Goal: Task Accomplishment & Management: Manage account settings

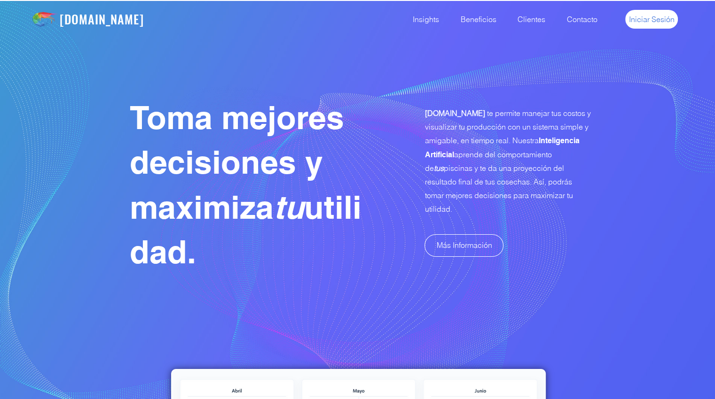
click at [656, 20] on span "Iniciar Sesión" at bounding box center [652, 19] width 46 height 10
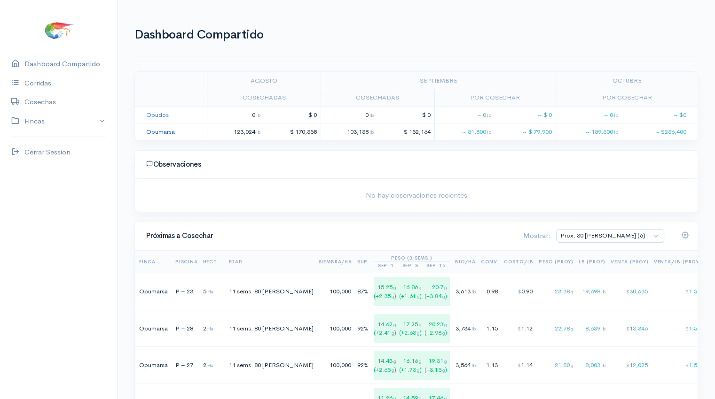
click at [148, 131] on link "Opumarsa" at bounding box center [160, 132] width 29 height 8
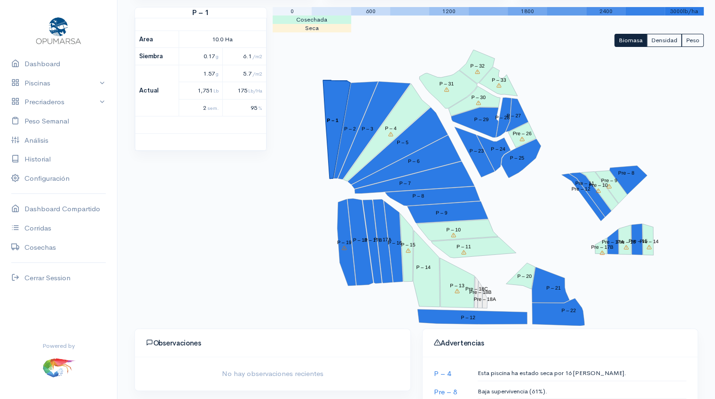
scroll to position [115, 0]
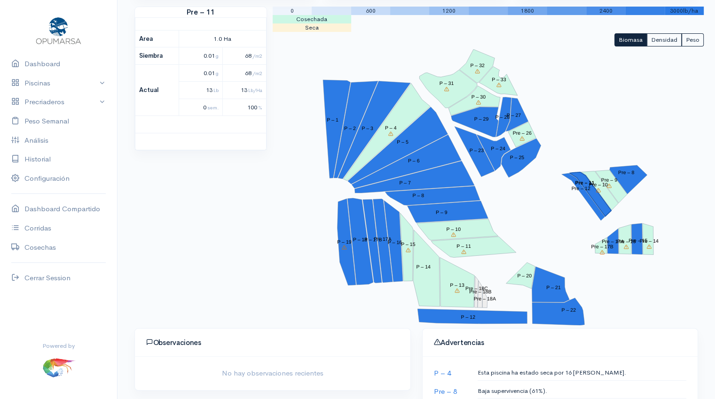
click at [593, 194] on polygon "Pre – 11" at bounding box center [590, 194] width 42 height 44
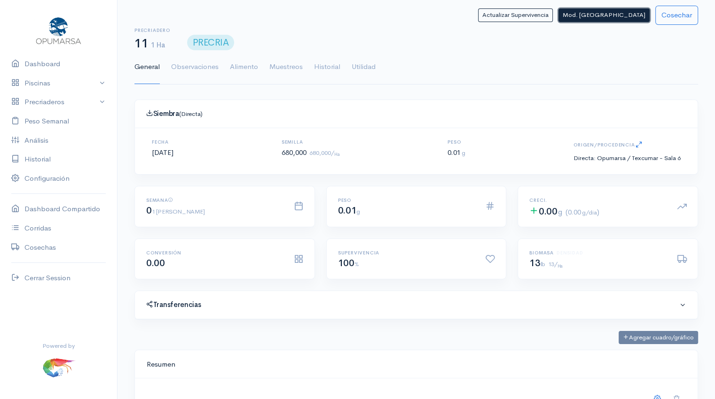
click at [619, 19] on button "Mod. Siembra" at bounding box center [603, 15] width 91 height 14
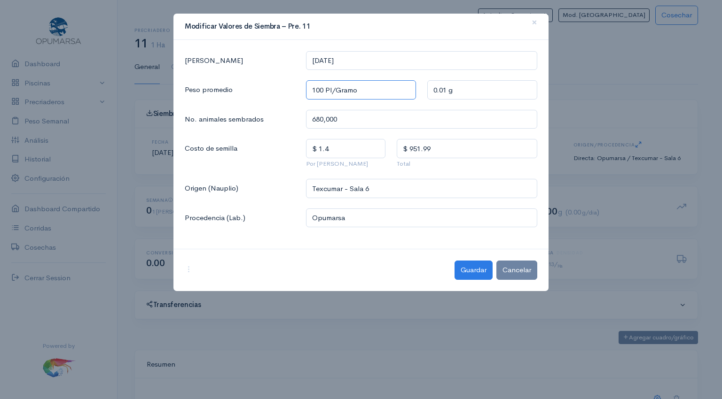
drag, startPoint x: 325, startPoint y: 89, endPoint x: 248, endPoint y: 101, distance: 78.1
click at [248, 101] on div "Fecha Siembra 2025-09-18 Peso promedio 100 Pl/Gramo 0.01 g No. animales sembrad…" at bounding box center [360, 145] width 375 height 210
type input "8 Pl/Gramo"
type input "0.125 g"
type input "83 Pl/Gramo"
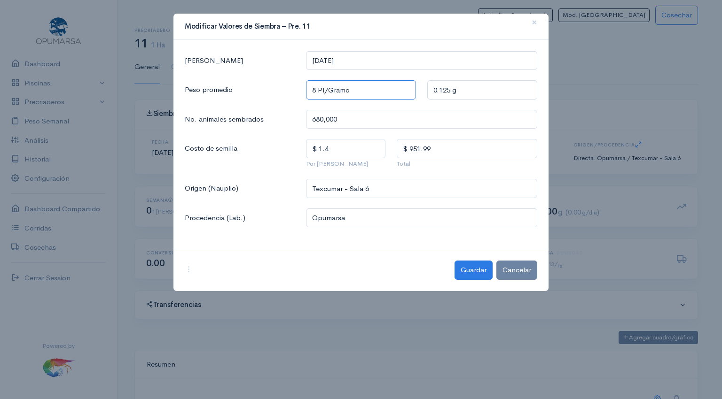
type input "0.0120 g"
type input "83 Pl/Gramo"
click at [341, 189] on input "Texcumar - Sala 6" at bounding box center [421, 188] width 231 height 19
click at [350, 211] on span "OpuTex - Sala 6" at bounding box center [345, 210] width 55 height 9
type input "OpuTex - Sala 6"
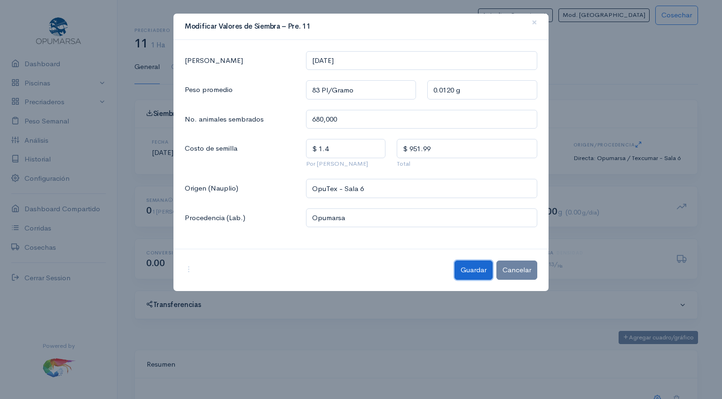
click at [465, 273] on button "Guardar" at bounding box center [473, 270] width 38 height 19
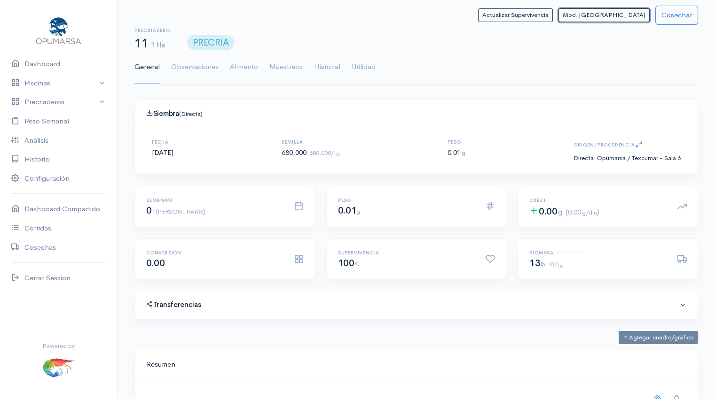
scroll to position [469755, 469356]
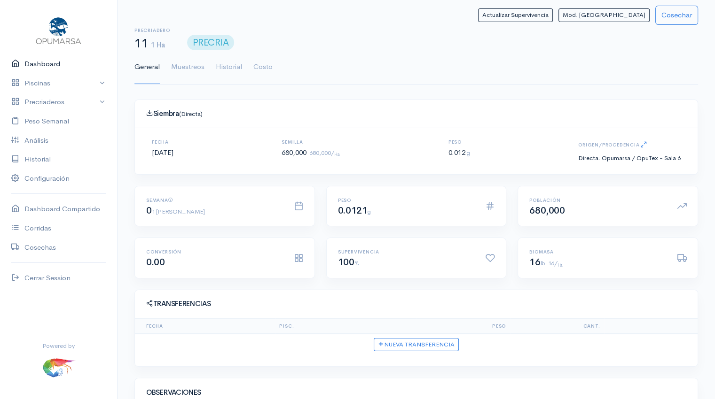
click at [39, 65] on link "Dashboard" at bounding box center [58, 64] width 117 height 19
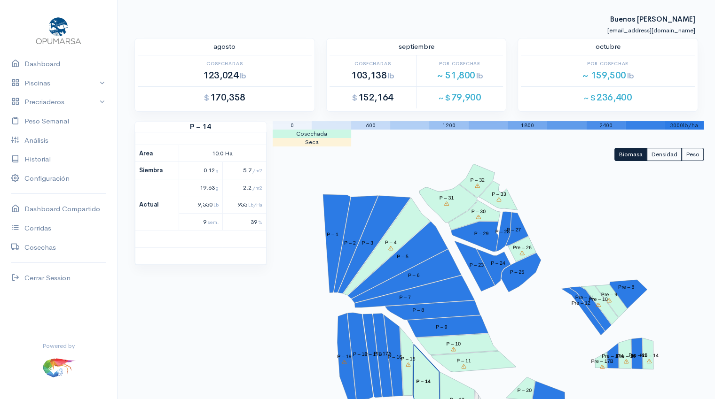
click at [421, 379] on tspan "P – 14" at bounding box center [423, 382] width 15 height 6
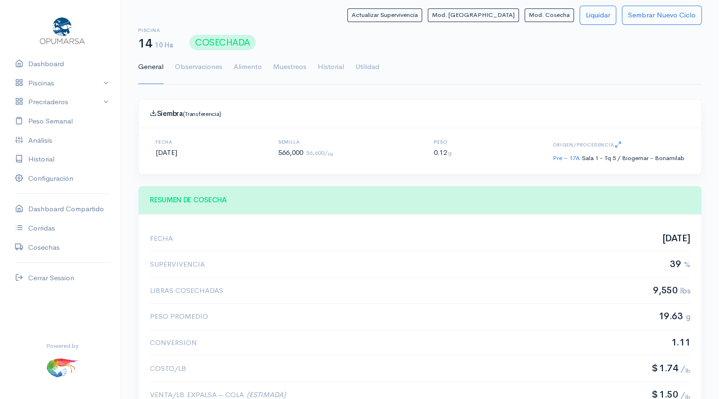
scroll to position [141, 539]
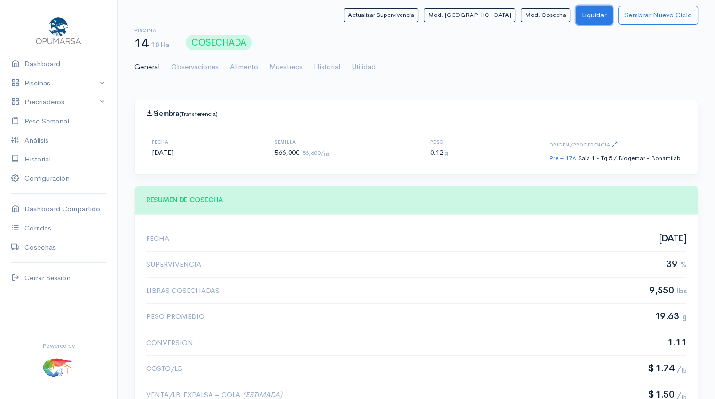
click at [586, 15] on button "Liquidar" at bounding box center [594, 15] width 37 height 19
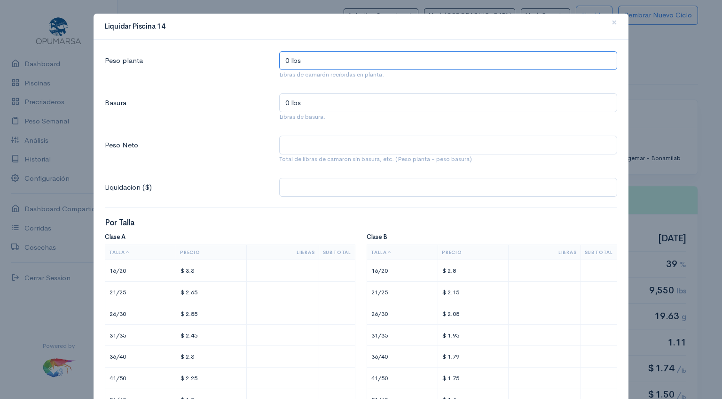
click at [327, 57] on input "0 lbs" at bounding box center [448, 60] width 338 height 19
type input "9 lbs"
type input "97 lbs"
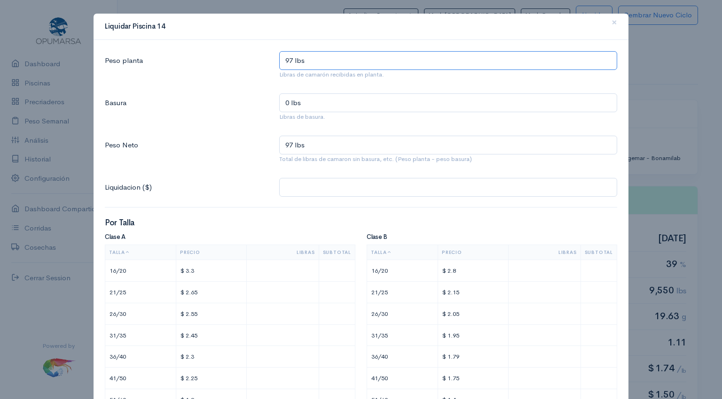
type input "979 lbs"
type input "9,791 lbs"
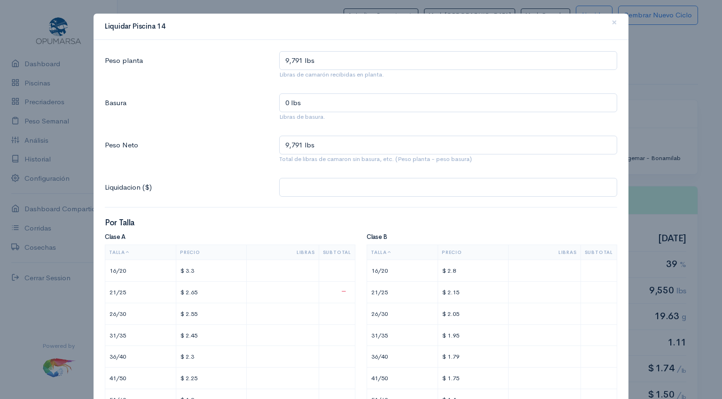
click at [302, 288] on input "text" at bounding box center [282, 293] width 64 height 14
type input "$ 13.25"
type input "5"
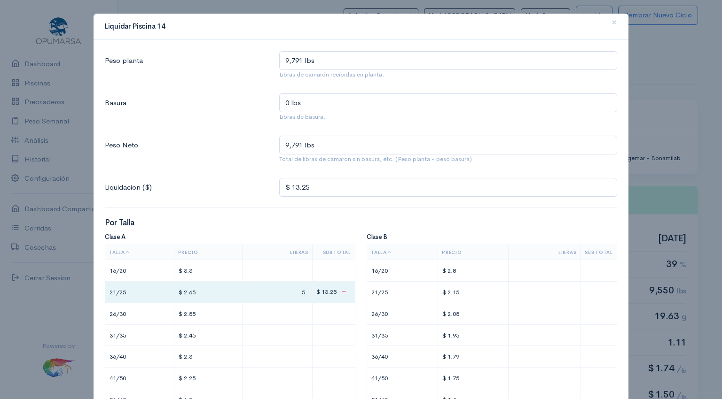
type input "$ 137.8"
type input "52"
type input "$ 1,396.55"
type input "527."
type input "$ 1,396.82"
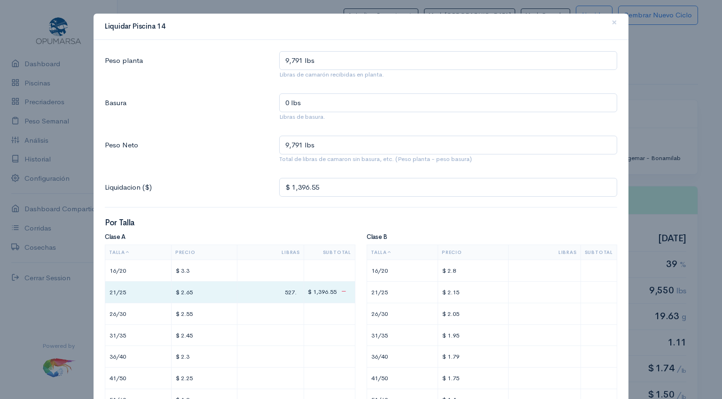
type input "527.1"
type input "$ 1,396.87"
type input "527.12"
type input "$ 1,399.42"
type input "1"
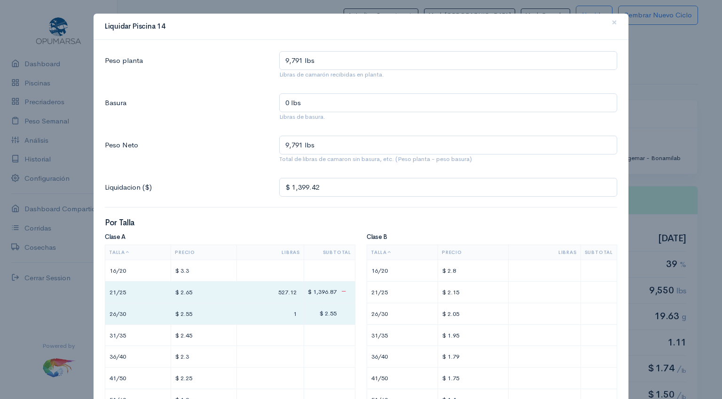
type input "$ 1,424.92"
type input "11"
type input "$ 1,697.77"
type input "118"
type input "$ 4,413.52"
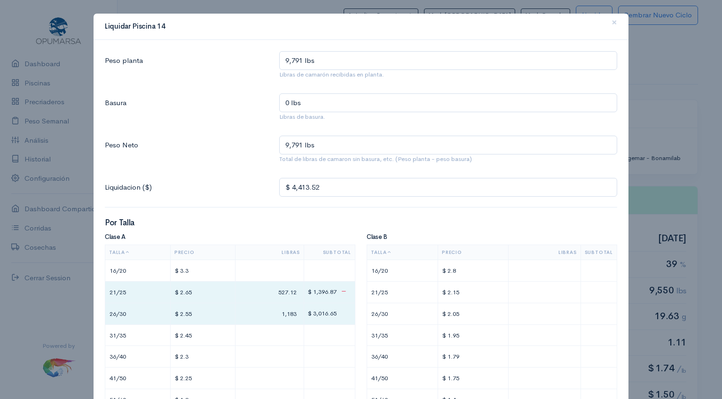
type input "1,183."
type input "$ 4,415.05"
type input "1,183.6"
type input "$ 4,415.15"
type input "1,183.64"
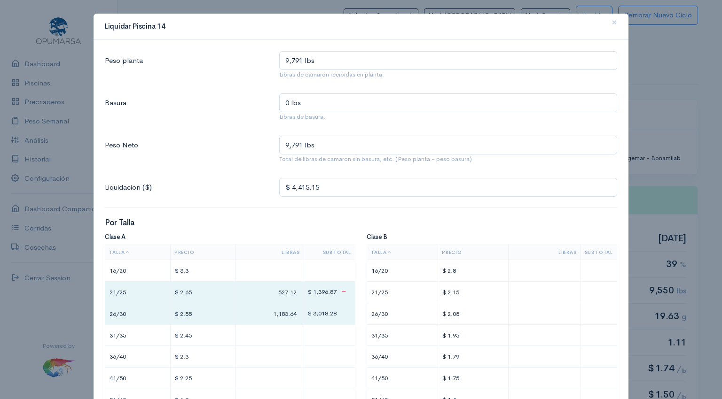
type input "$ 4,417.6"
type input "16"
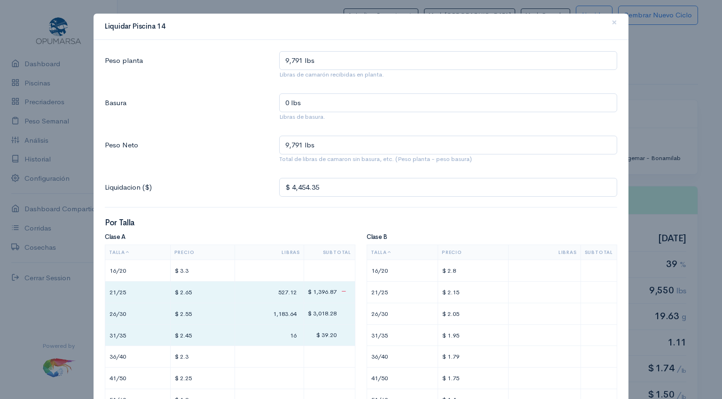
type input "$ 4,809.6"
type input "1,616"
type input "$ 8,374.35"
type input "1,616"
type input "$ 8,376.65"
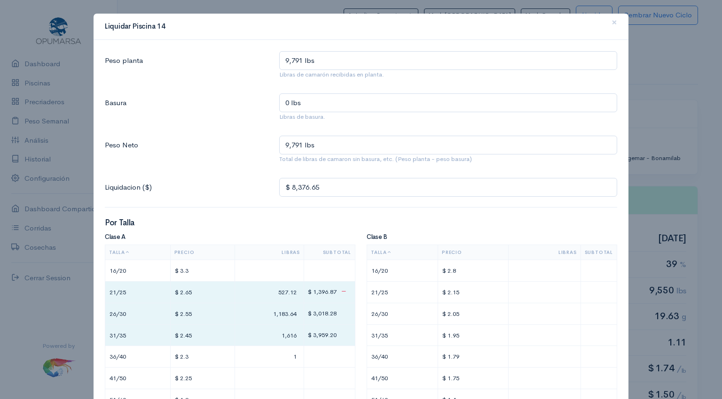
type input "16"
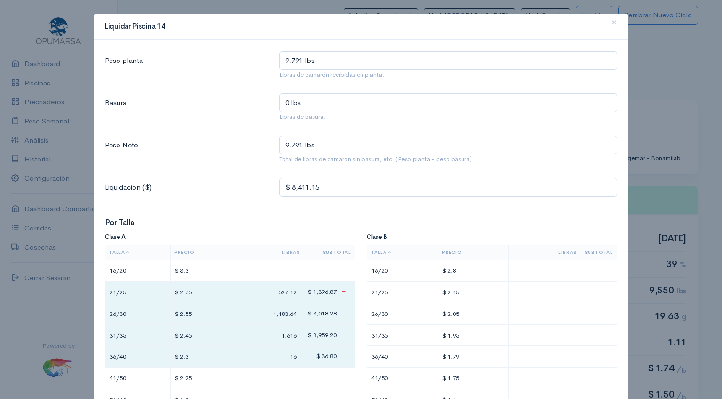
type input "$ 8,746.95"
type input "162"
type input "$ 12,109.55"
type input "1,624"
type input "$ 12,129.8"
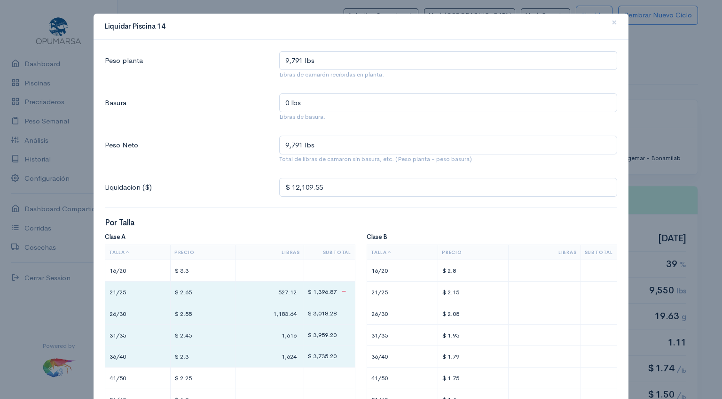
type input "9"
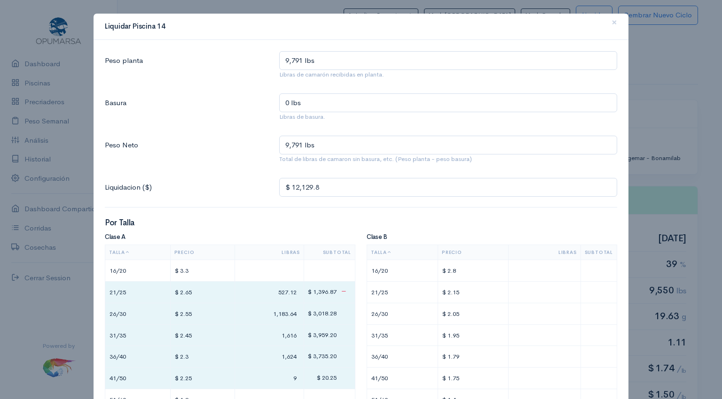
type input "$ 12,323.3"
type input "95"
type input "$ 14,256.05"
type input "954."
type input "$ 14,257.85"
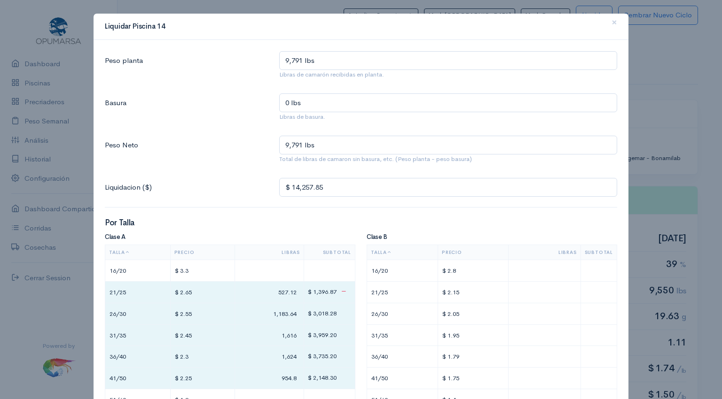
type input "954.8"
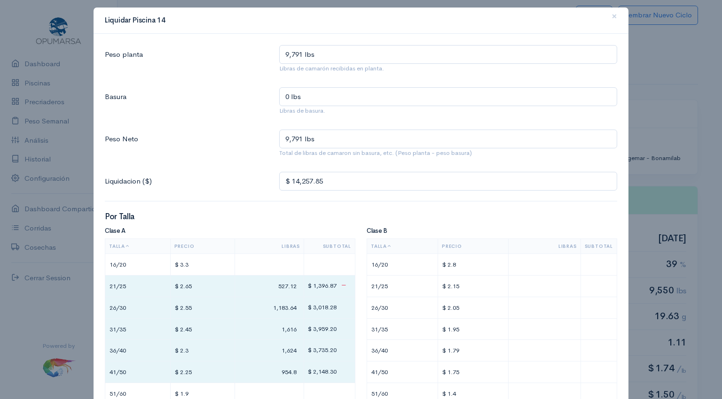
type input "$ 14,261.65"
type input "20"
type input "$ 14,649.25"
type input "206."
type input "$ 14,650.77"
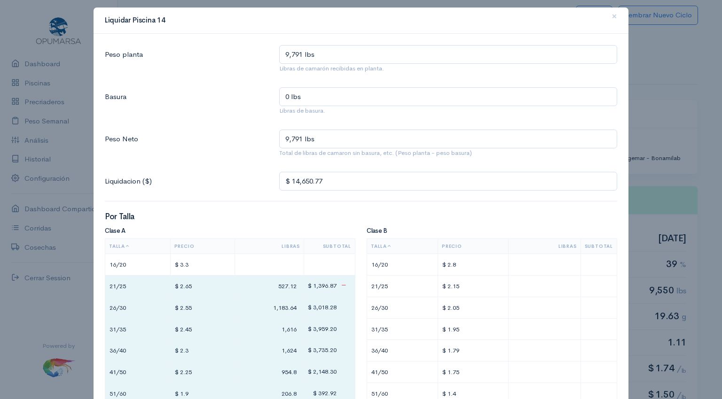
type input "206.8"
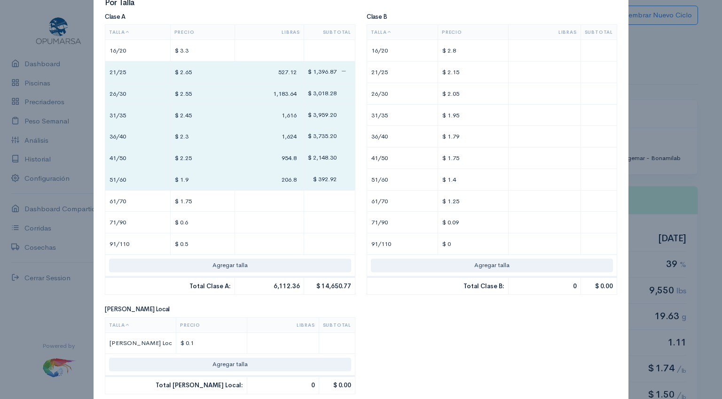
type input "$ 14,664.77"
type input "8"
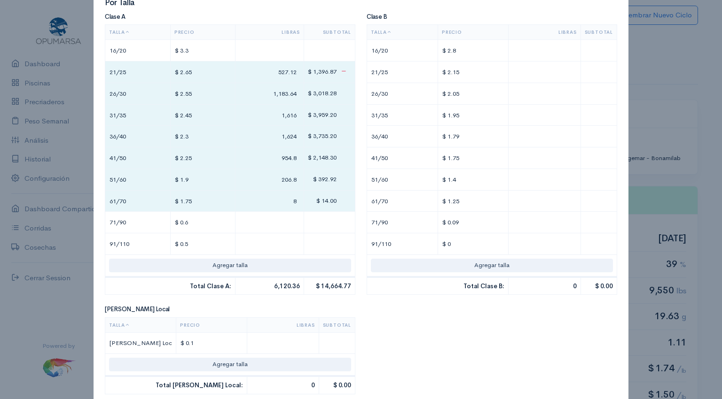
type input "$ 14,796.02"
type input "83."
type input "$ 14,797.07"
type input "83.6"
type input "$ 14,798.87"
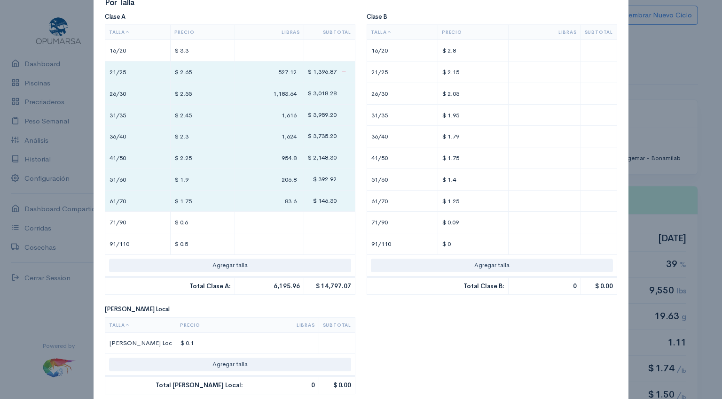
type input "3"
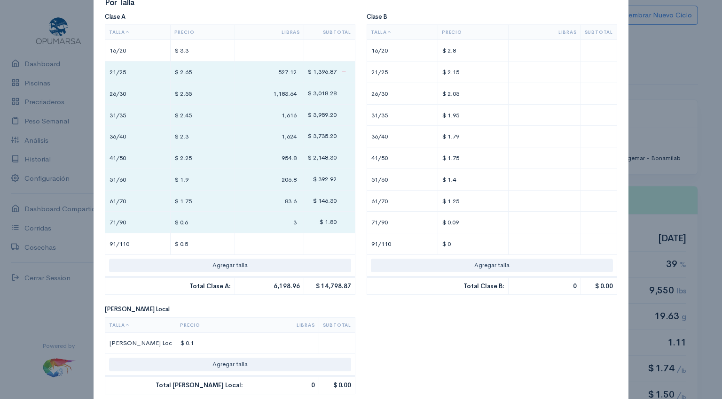
type input "$ 14,820.47"
type input "39."
type input "$ 14,820.83"
type input "39.6"
click at [544, 73] on input "text" at bounding box center [544, 72] width 64 height 14
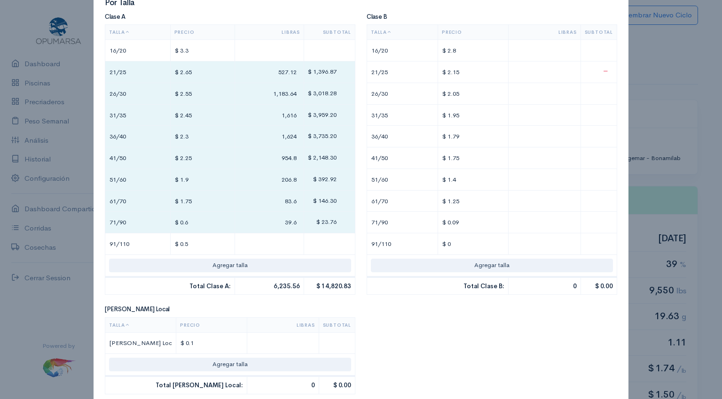
type input "$ 14,822.98"
type input "1"
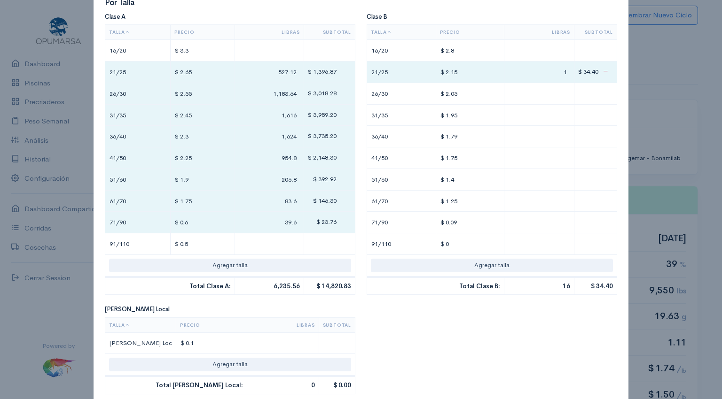
type input "$ 14,855.23"
type input "16"
type input "0"
type input "$ 14,868.88"
type input "7"
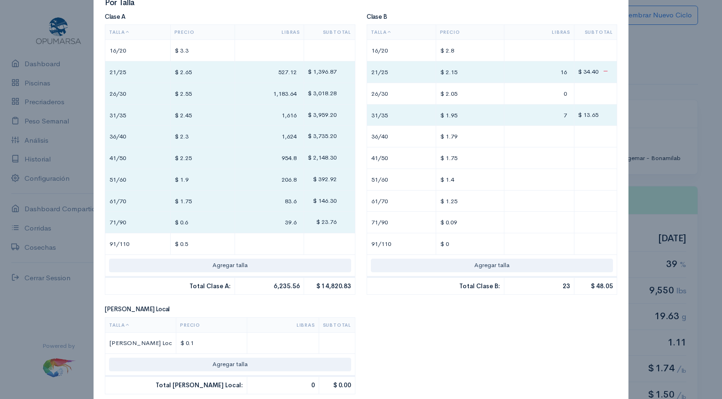
type input "$ 14,995.63"
type input "72"
type input "$ 14,999.23"
type input "2"
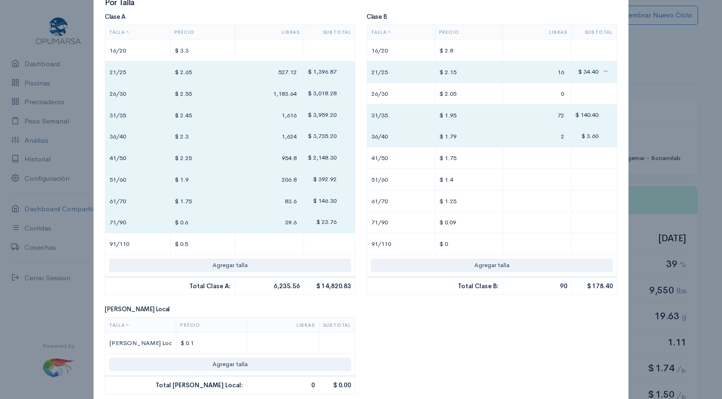
type input "$ 15,038.83"
type input "24"
type input "0"
type input "$ 15,047.23"
type input "6"
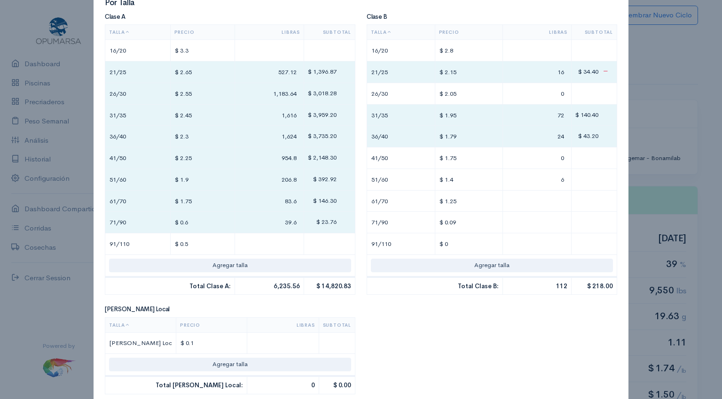
type input "$ 15,128.43"
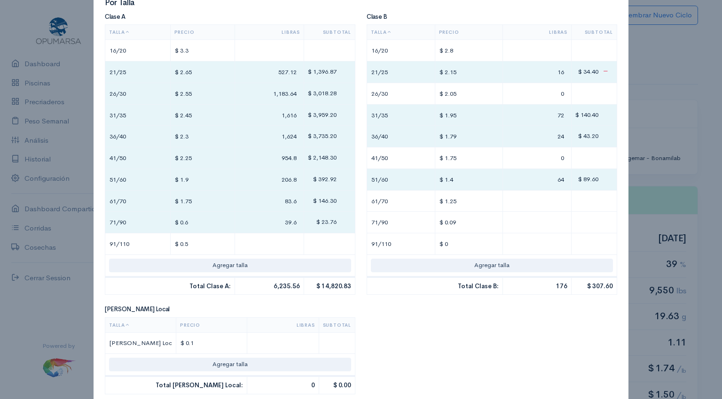
type input "64"
type input "$ 15,132.18"
type input "3"
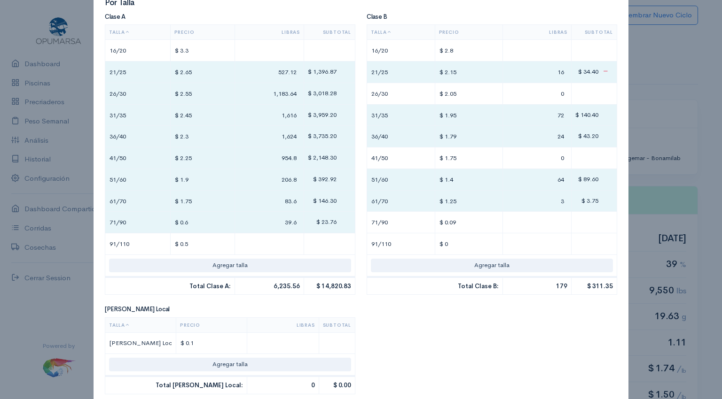
type input "$ 15,168.43"
type input "32"
click at [297, 337] on input "text" at bounding box center [283, 344] width 64 height 14
type input "$ 15,168.63"
type input "2"
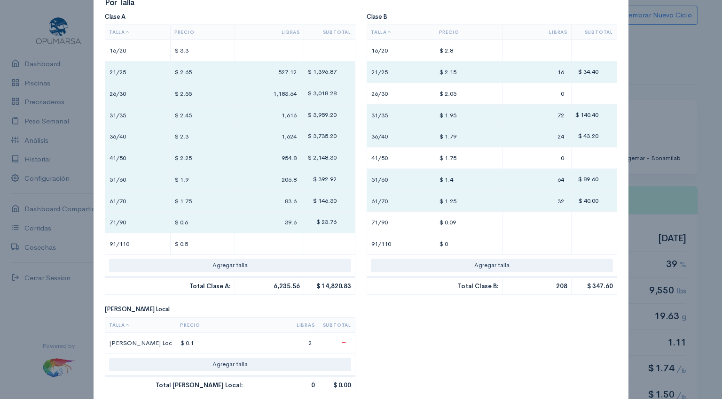
type input "$ 15,170.83"
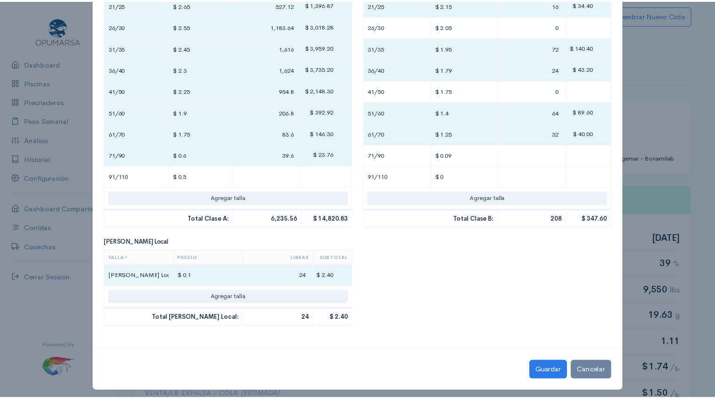
scroll to position [291, 0]
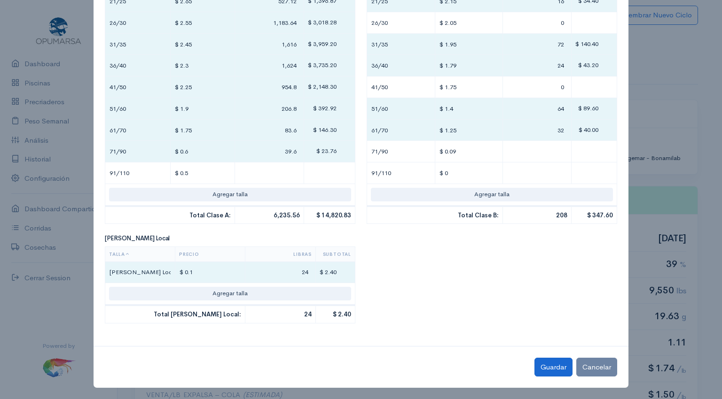
type input "24"
click at [549, 367] on button "Guardar" at bounding box center [553, 367] width 38 height 19
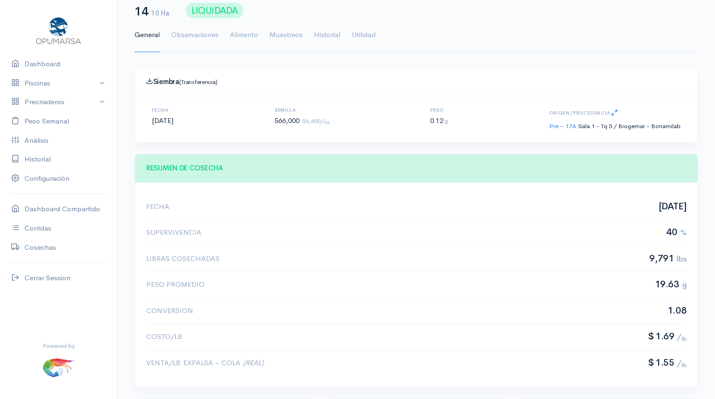
scroll to position [0, 0]
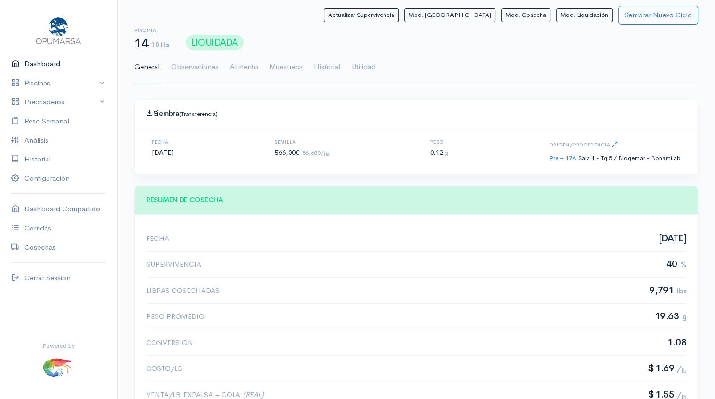
click at [42, 65] on link "Dashboard" at bounding box center [58, 64] width 117 height 19
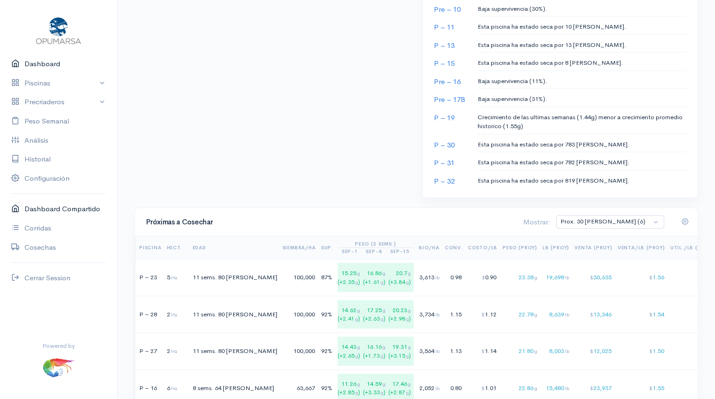
scroll to position [505, 0]
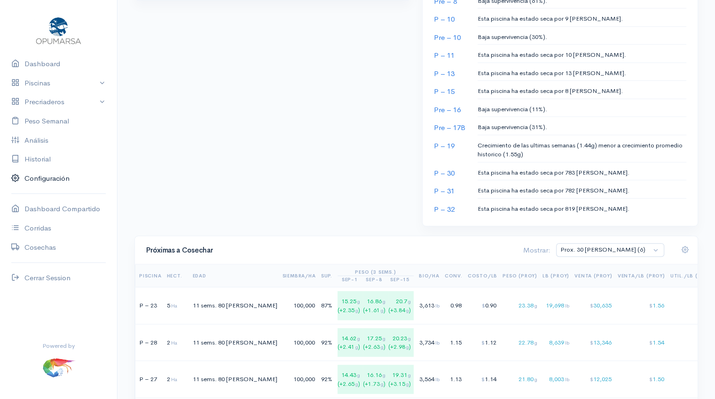
click at [53, 177] on link "Configuración" at bounding box center [58, 178] width 117 height 19
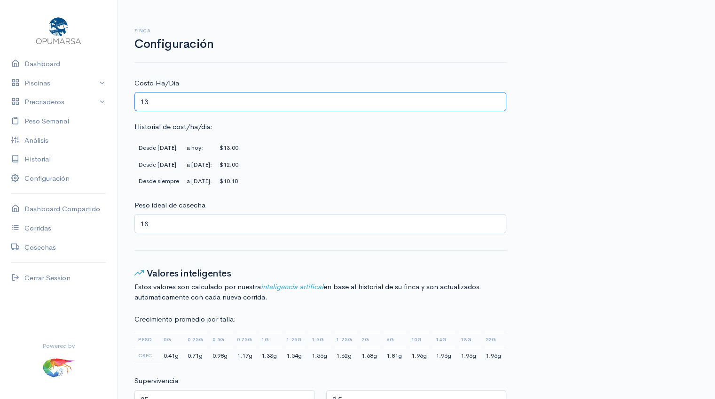
click at [225, 106] on input "13" at bounding box center [320, 101] width 372 height 19
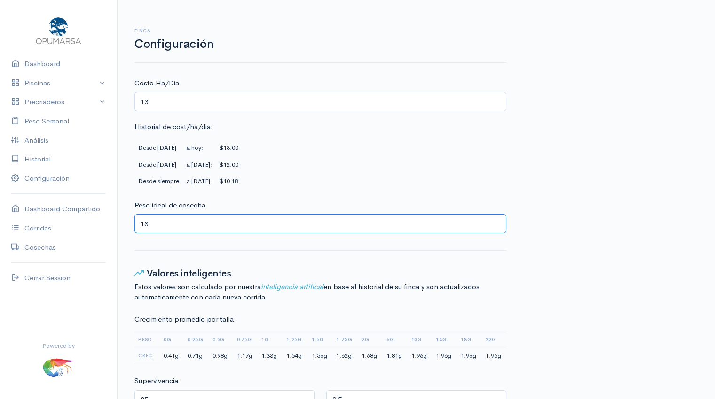
click at [188, 220] on input "18" at bounding box center [320, 223] width 372 height 19
click at [57, 65] on link "Dashboard" at bounding box center [58, 64] width 117 height 19
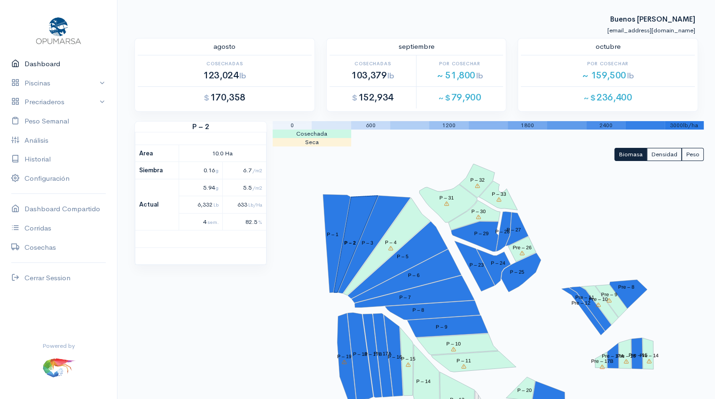
click at [41, 66] on link "Dashboard" at bounding box center [58, 64] width 117 height 19
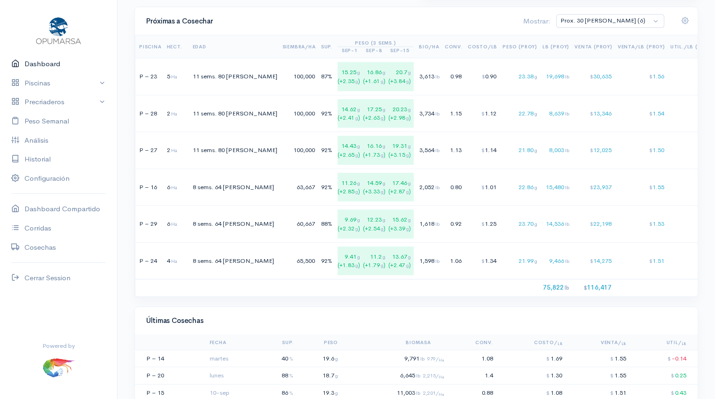
scroll to position [753, 0]
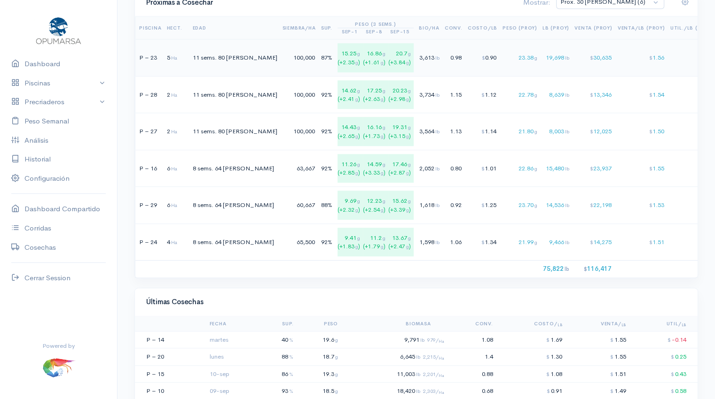
click at [224, 54] on span "80 dias" at bounding box center [247, 58] width 59 height 8
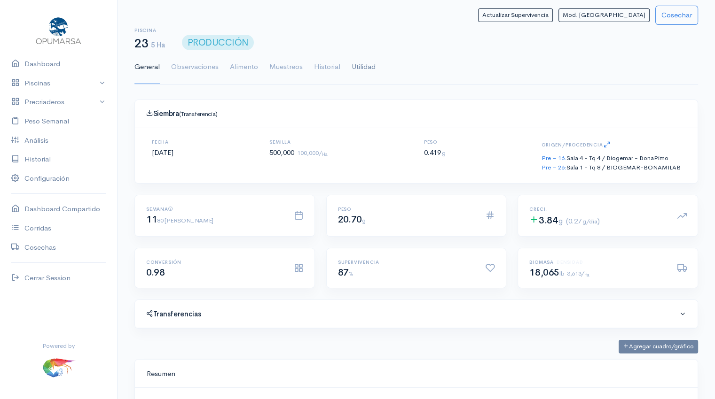
click at [364, 72] on link "Utilidad" at bounding box center [363, 67] width 24 height 34
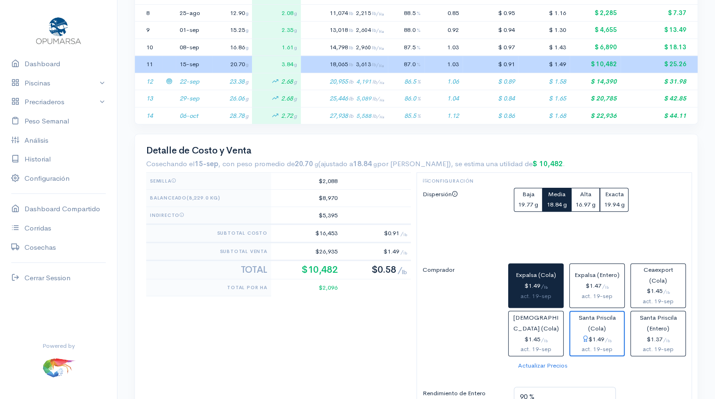
scroll to position [351, 0]
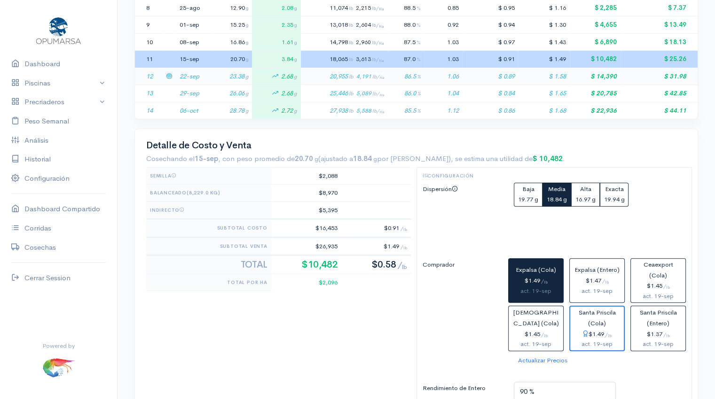
click at [212, 75] on td "23.38 g" at bounding box center [232, 76] width 40 height 17
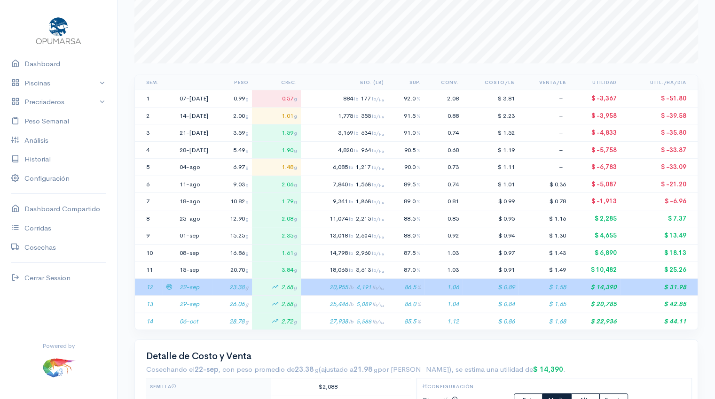
scroll to position [0, 0]
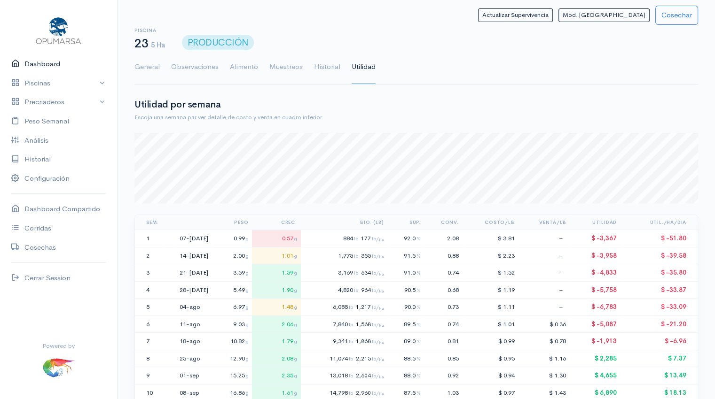
click at [50, 62] on link "Dashboard" at bounding box center [58, 64] width 117 height 19
